Goal: Information Seeking & Learning: Learn about a topic

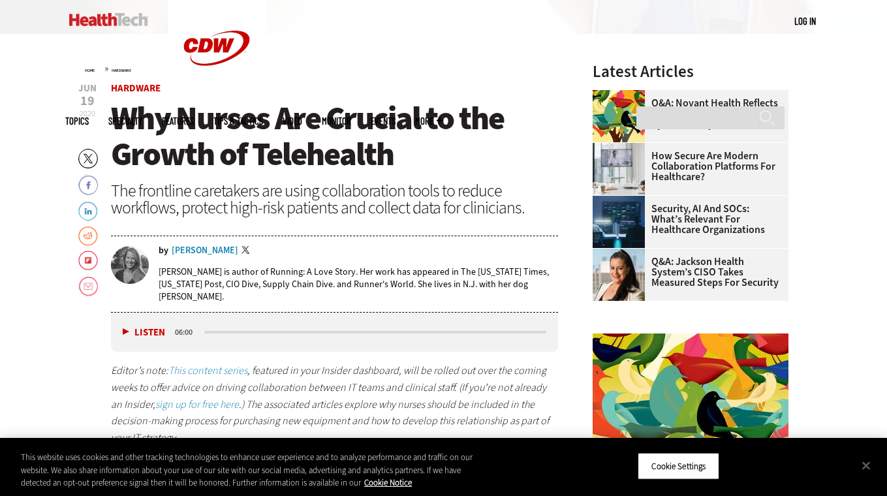
scroll to position [396, 0]
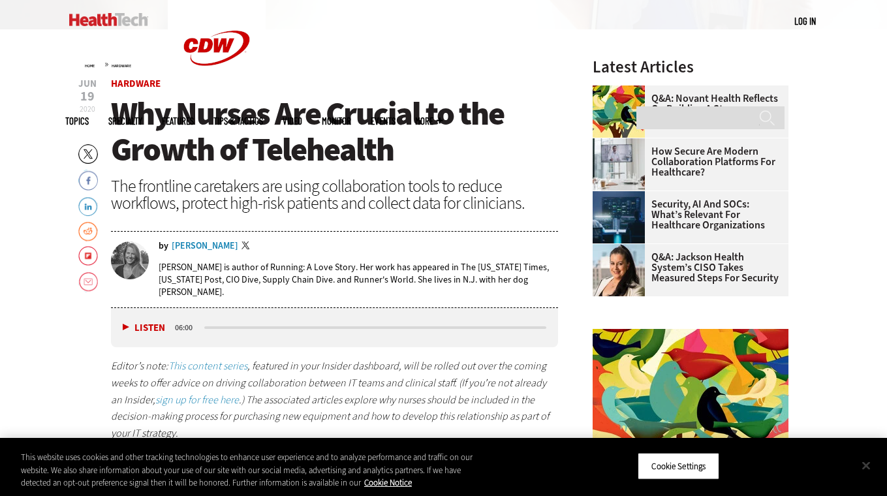
click at [870, 467] on button "Close" at bounding box center [866, 465] width 29 height 29
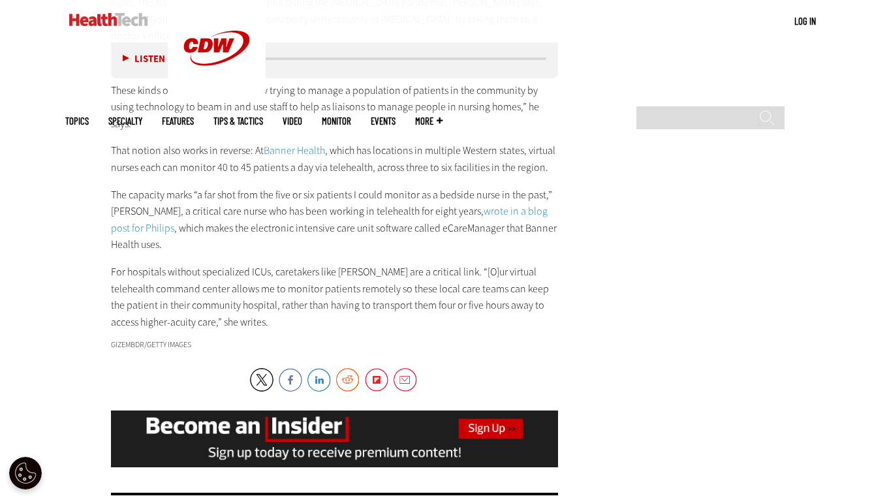
scroll to position [1986, 0]
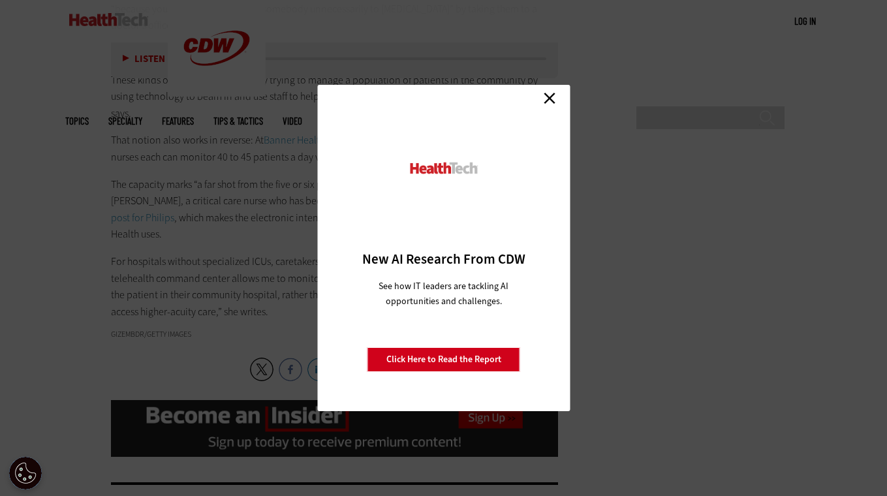
click at [548, 103] on link "Close" at bounding box center [550, 98] width 20 height 20
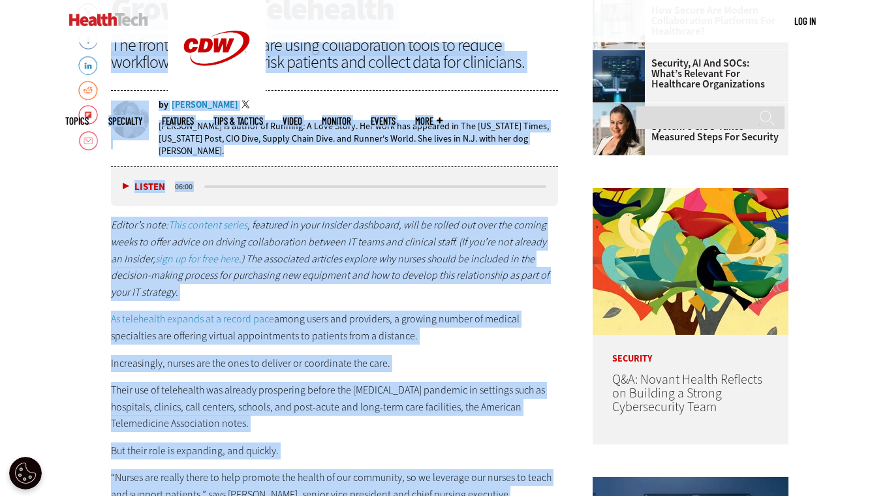
scroll to position [524, 0]
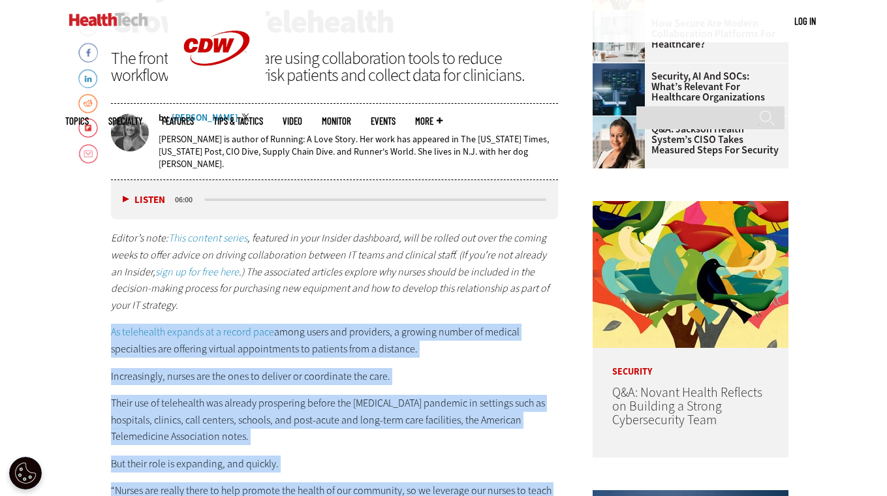
drag, startPoint x: 217, startPoint y: 304, endPoint x: 110, endPoint y: 332, distance: 110.5
click at [129, 198] on button "Pause" at bounding box center [143, 200] width 40 height 10
click at [381, 438] on p "Their use of telehealth was already prospering before the COVID-19 pandemic in …" at bounding box center [335, 420] width 448 height 50
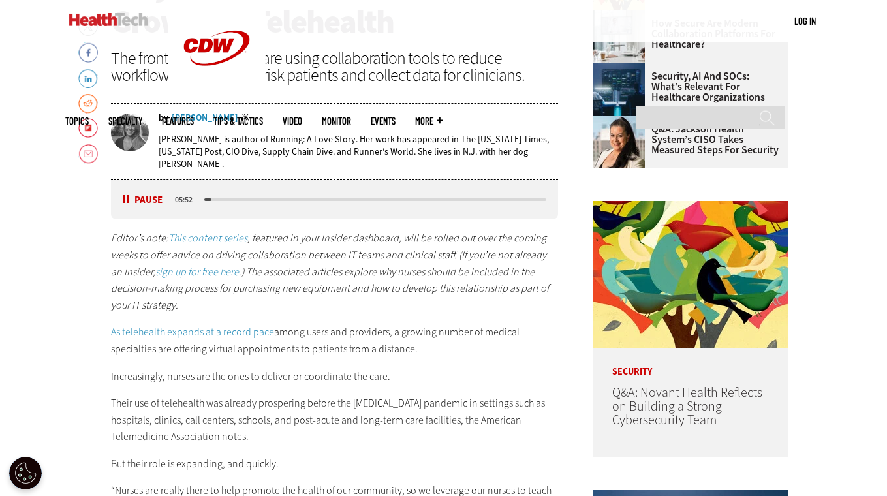
click at [112, 329] on link "As telehealth expands at a record pace" at bounding box center [192, 332] width 163 height 14
click at [127, 199] on button "Pause" at bounding box center [143, 200] width 40 height 10
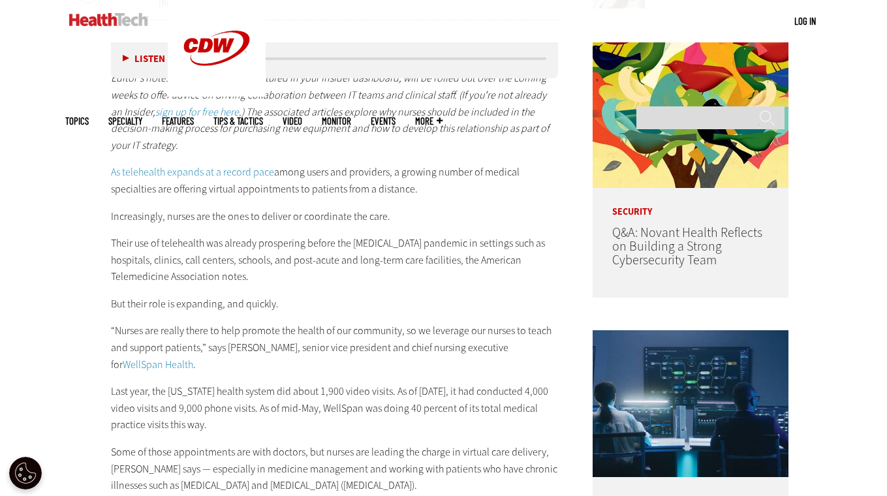
scroll to position [687, 0]
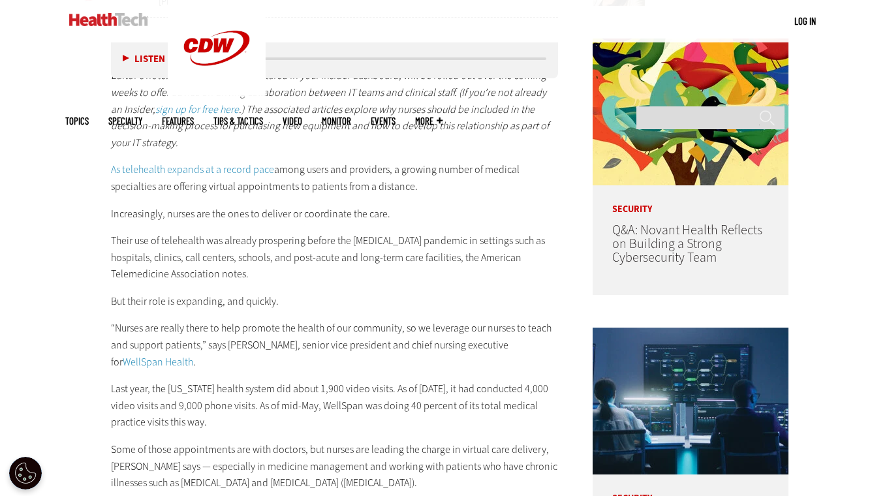
click at [160, 187] on p "As telehealth expands at a record pace among users and providers, a growing num…" at bounding box center [335, 177] width 448 height 33
click at [111, 167] on link "As telehealth expands at a record pace" at bounding box center [192, 170] width 163 height 14
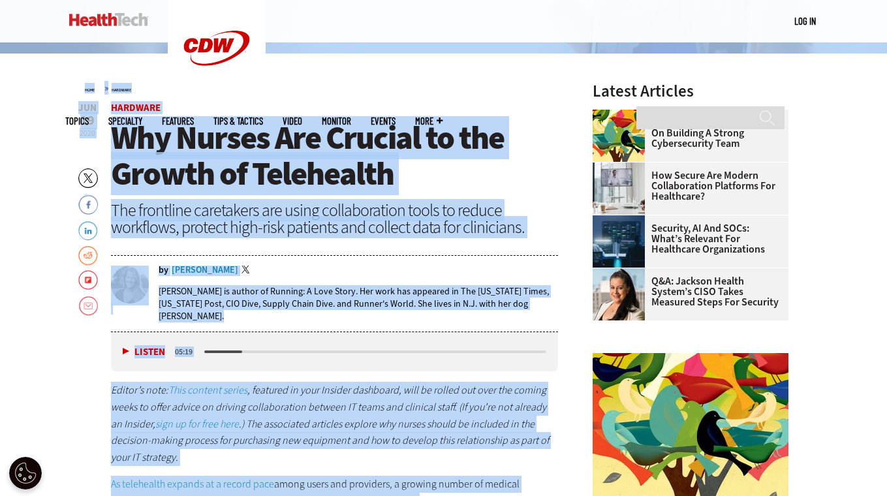
scroll to position [370, 0]
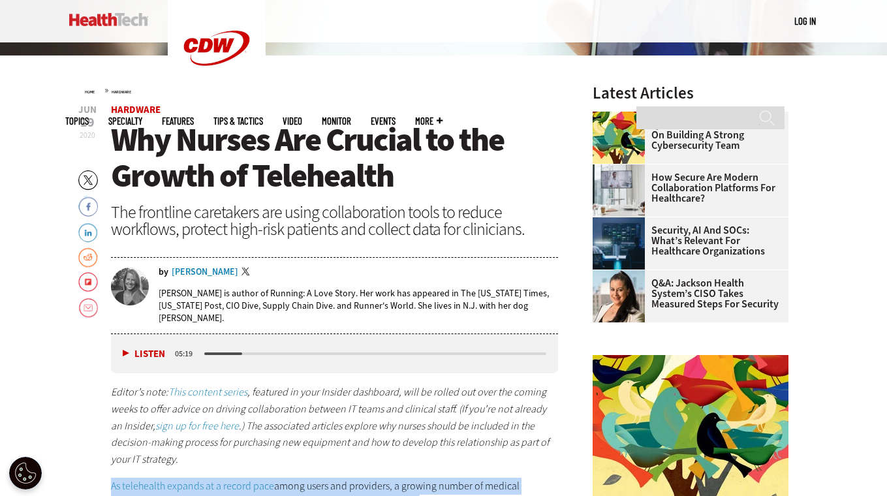
drag, startPoint x: 212, startPoint y: 400, endPoint x: 112, endPoint y: 484, distance: 131.2
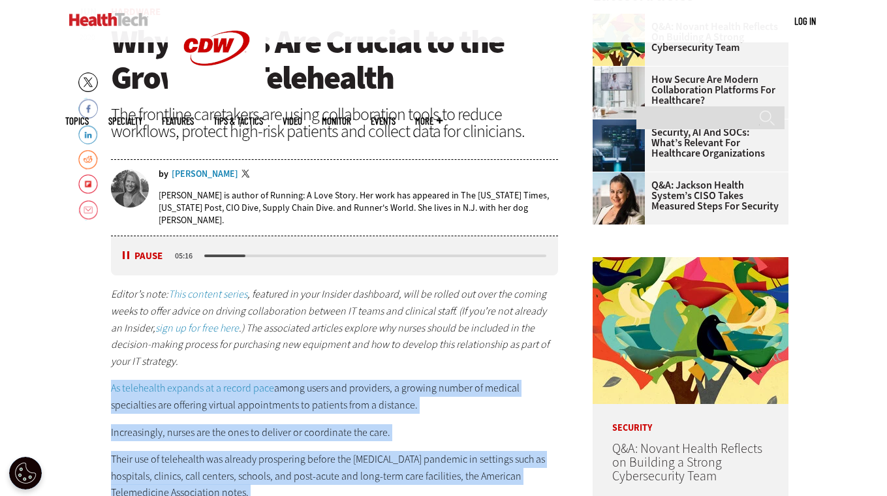
scroll to position [469, 0]
copy div "As telehealth expands at a record pace among users and providers, a growing num…"
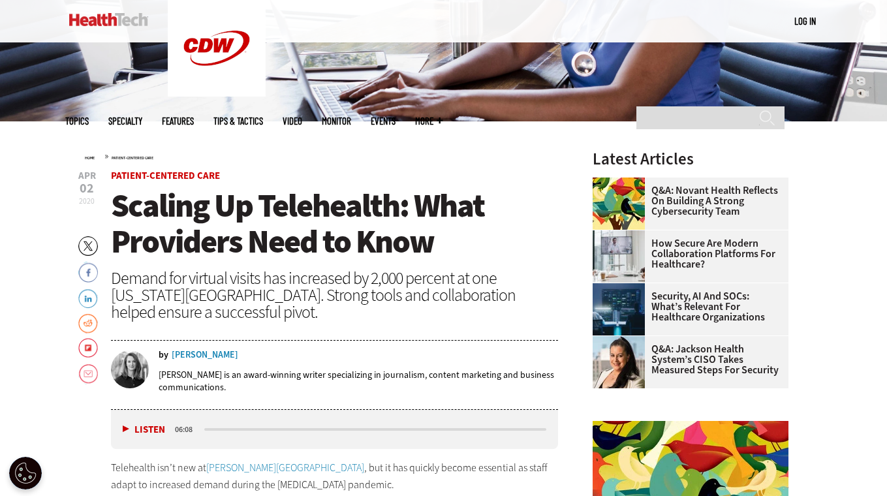
scroll to position [309, 0]
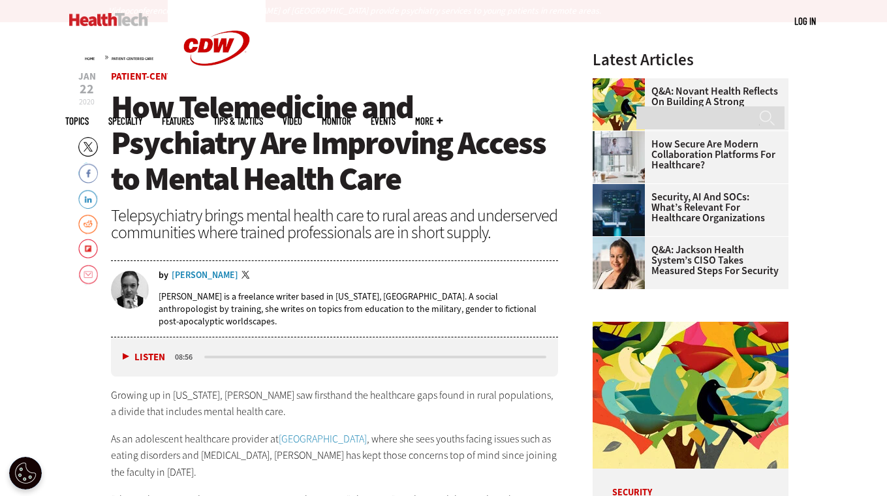
scroll to position [379, 0]
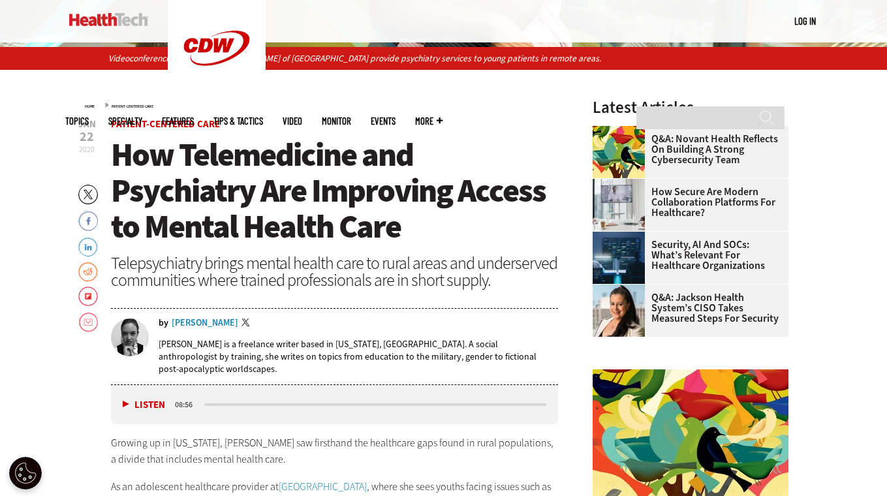
drag, startPoint x: 394, startPoint y: 341, endPoint x: 108, endPoint y: 439, distance: 301.5
copy div "Growing up in Alaska, Dr. Yolanda Evans saw firsthand the healthcare gaps found…"
